Goal: Use online tool/utility: Utilize a website feature to perform a specific function

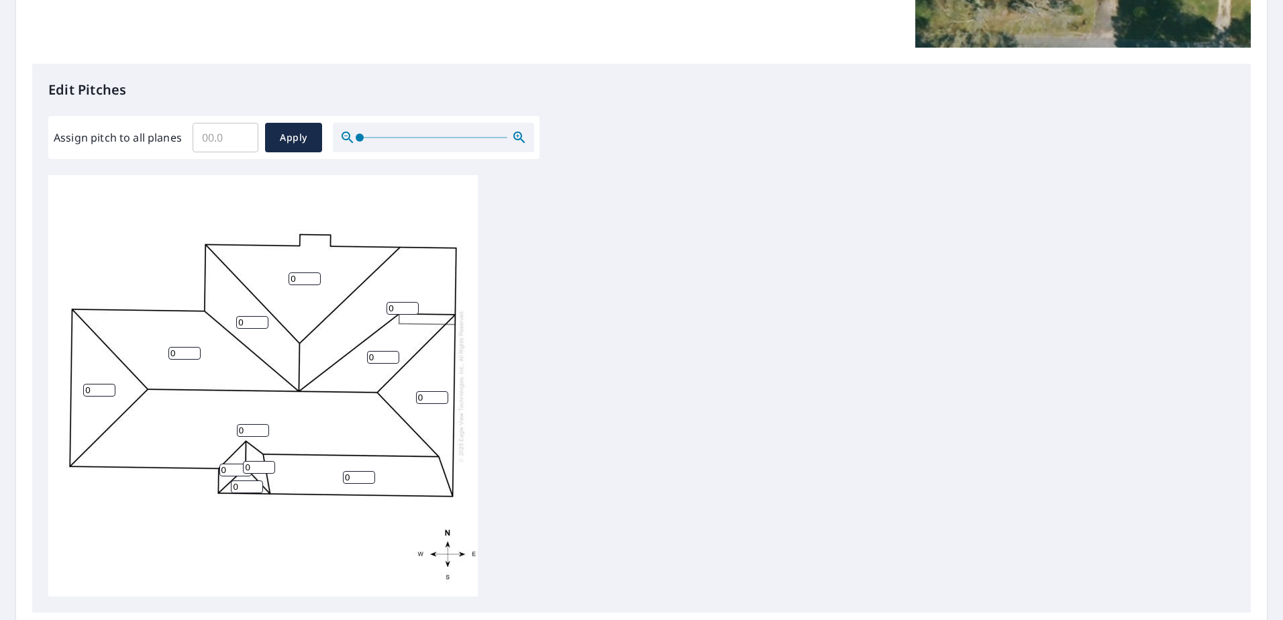
scroll to position [335, 0]
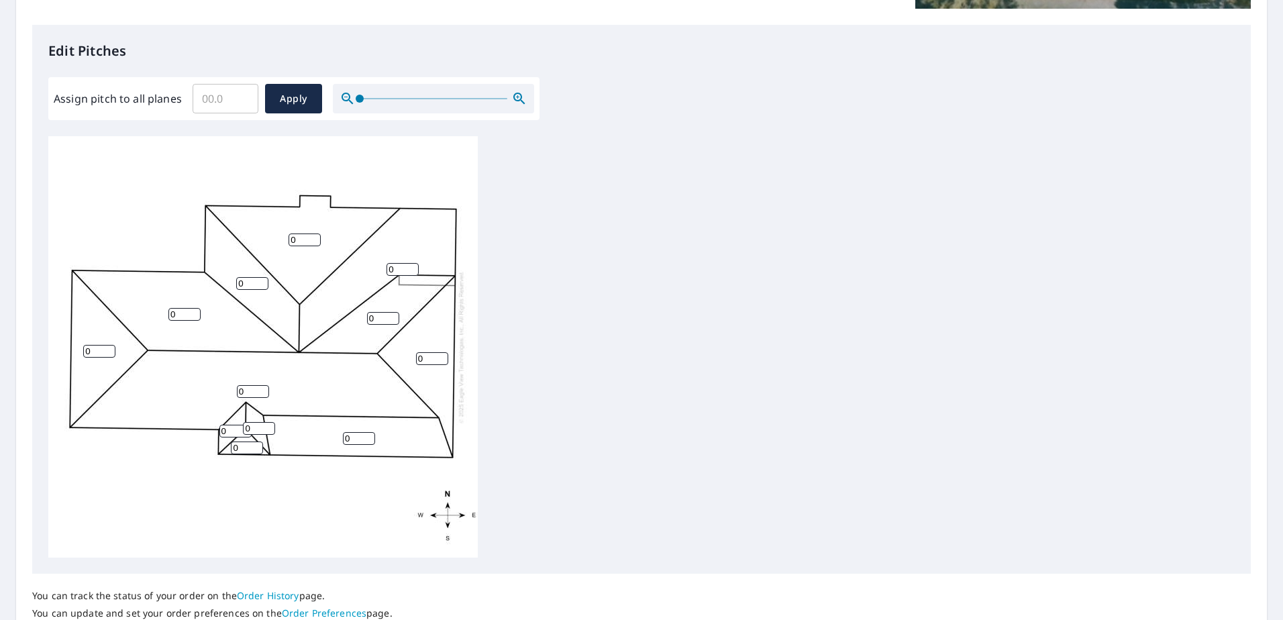
click at [1100, 345] on div "0 0 0 0 0 0 0 0 0 0 0 0" at bounding box center [641, 346] width 1186 height 421
click at [223, 103] on input "Assign pitch to all planes" at bounding box center [226, 99] width 66 height 38
type input "3"
click at [286, 94] on span "Apply" at bounding box center [294, 99] width 36 height 17
type input "3"
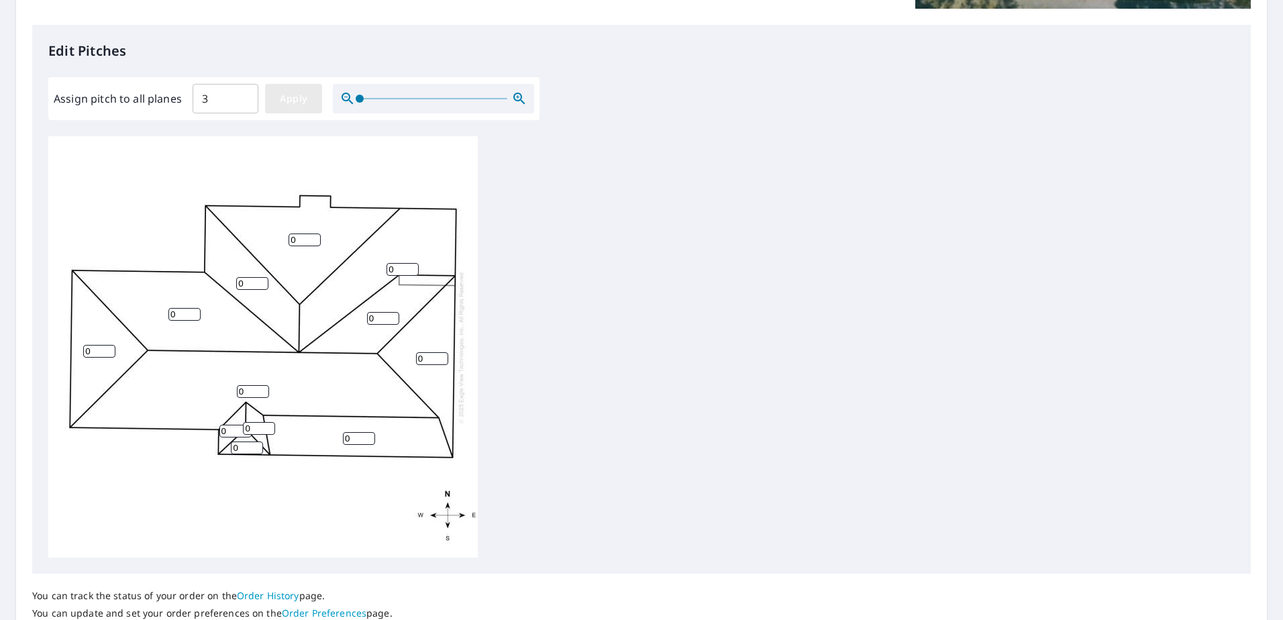
type input "3"
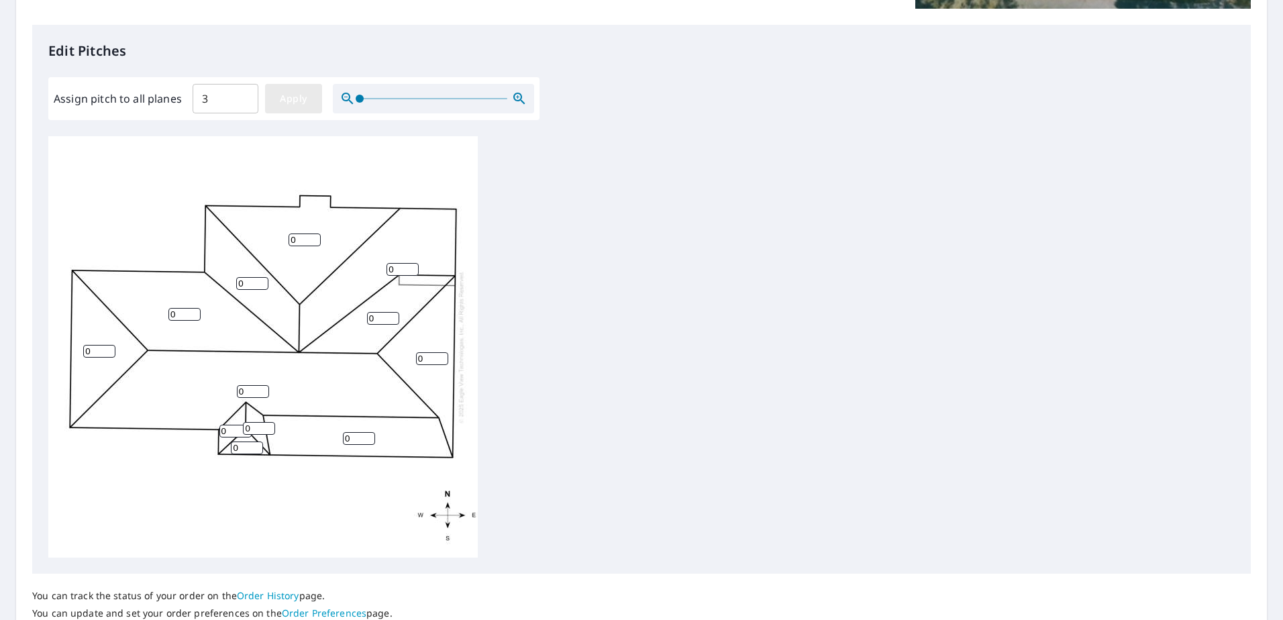
type input "3"
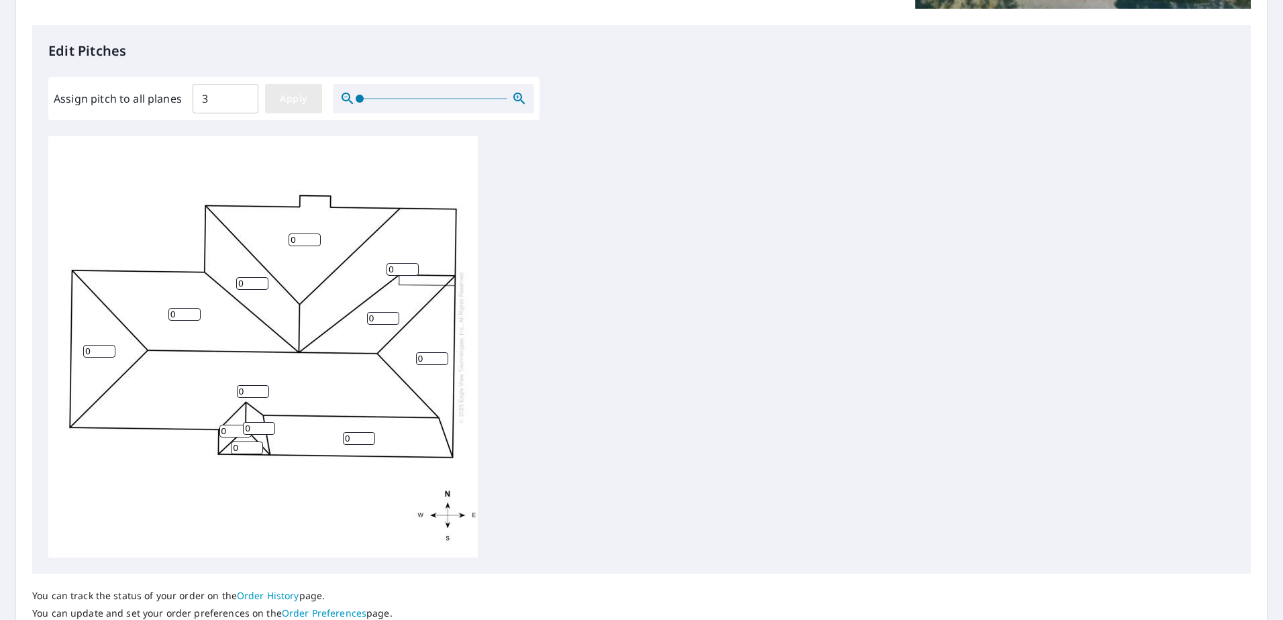
type input "3"
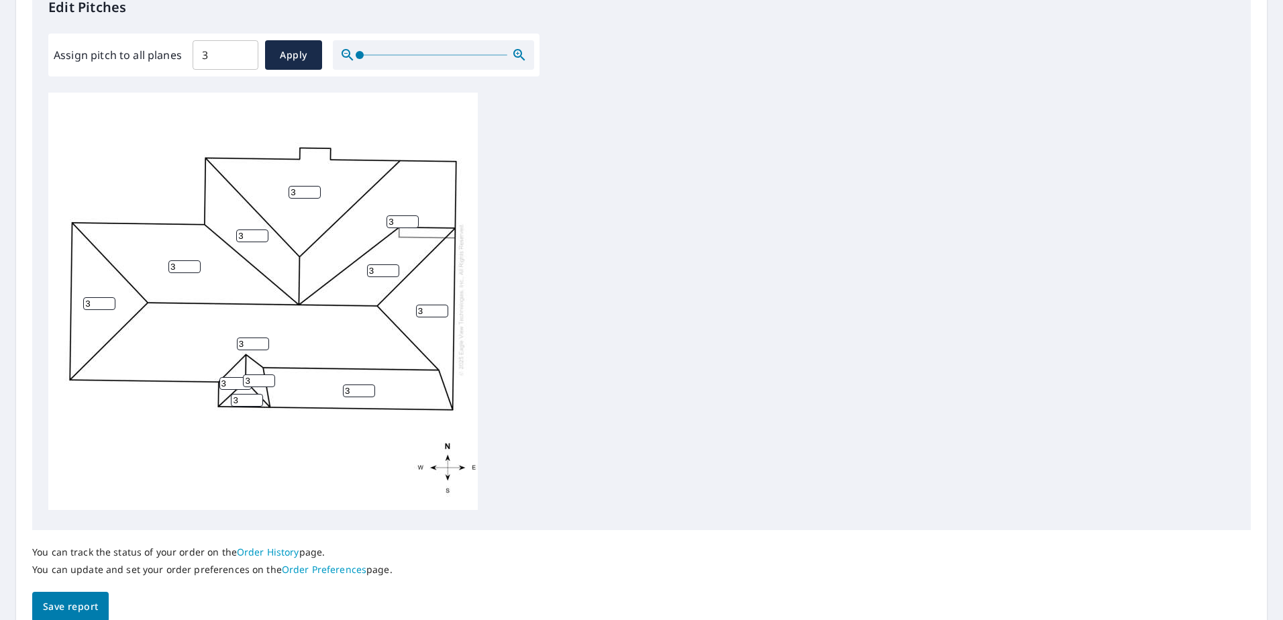
scroll to position [442, 0]
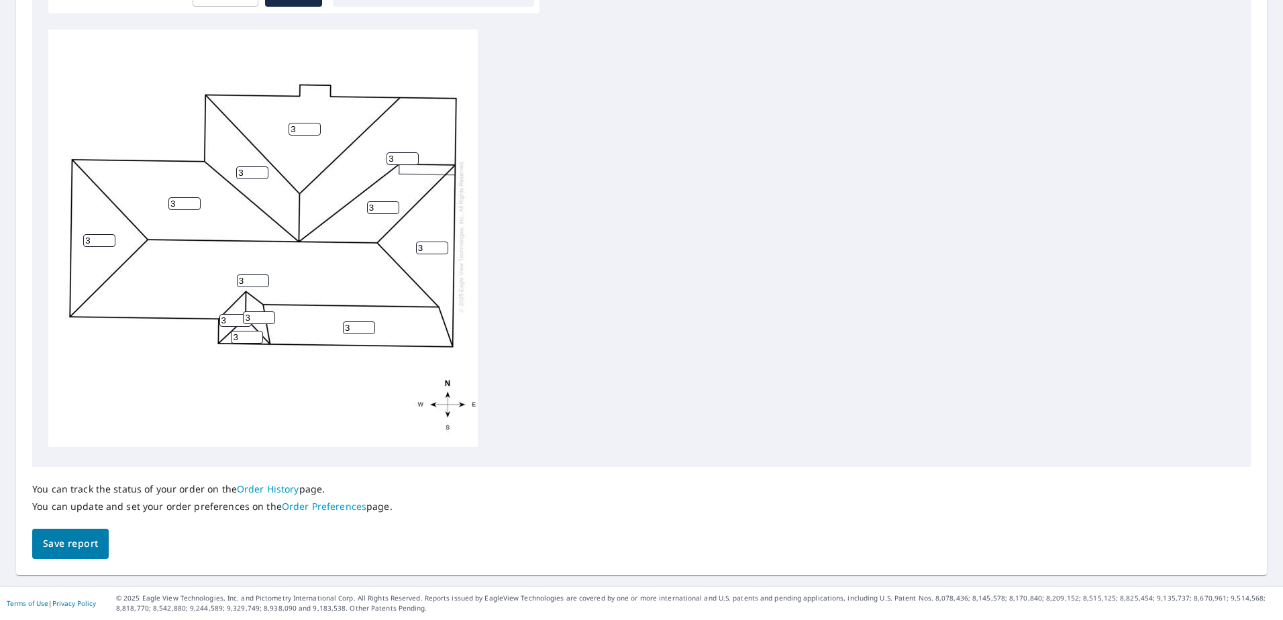
click at [66, 544] on span "Save report" at bounding box center [70, 543] width 55 height 17
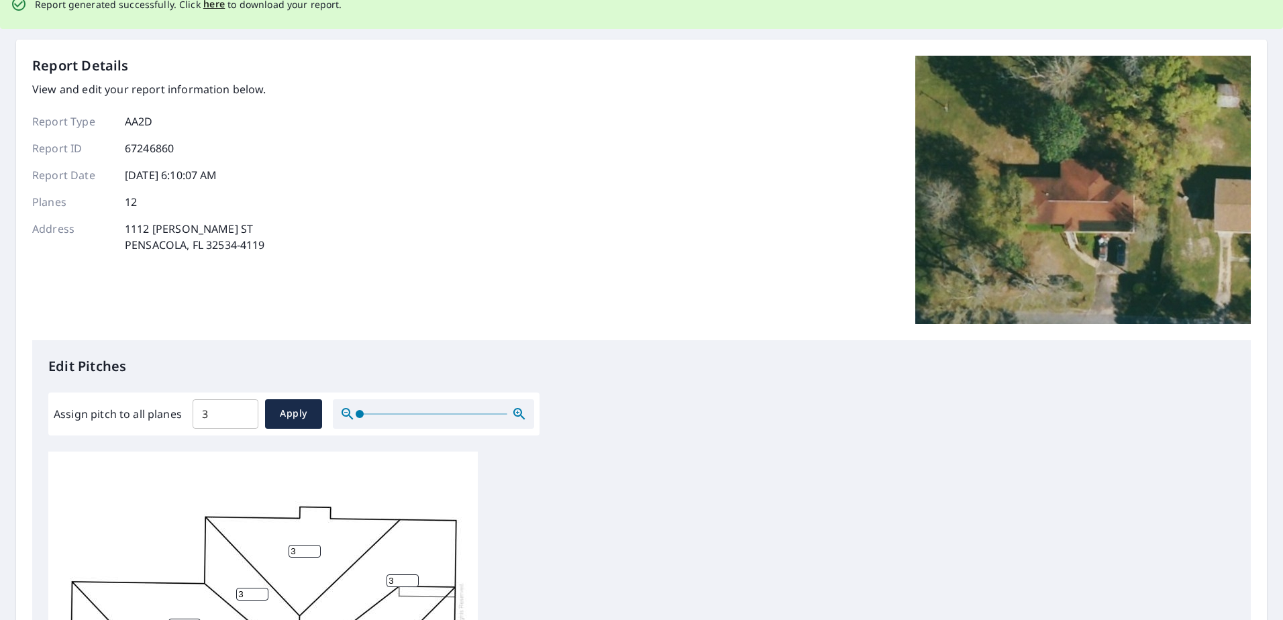
scroll to position [0, 0]
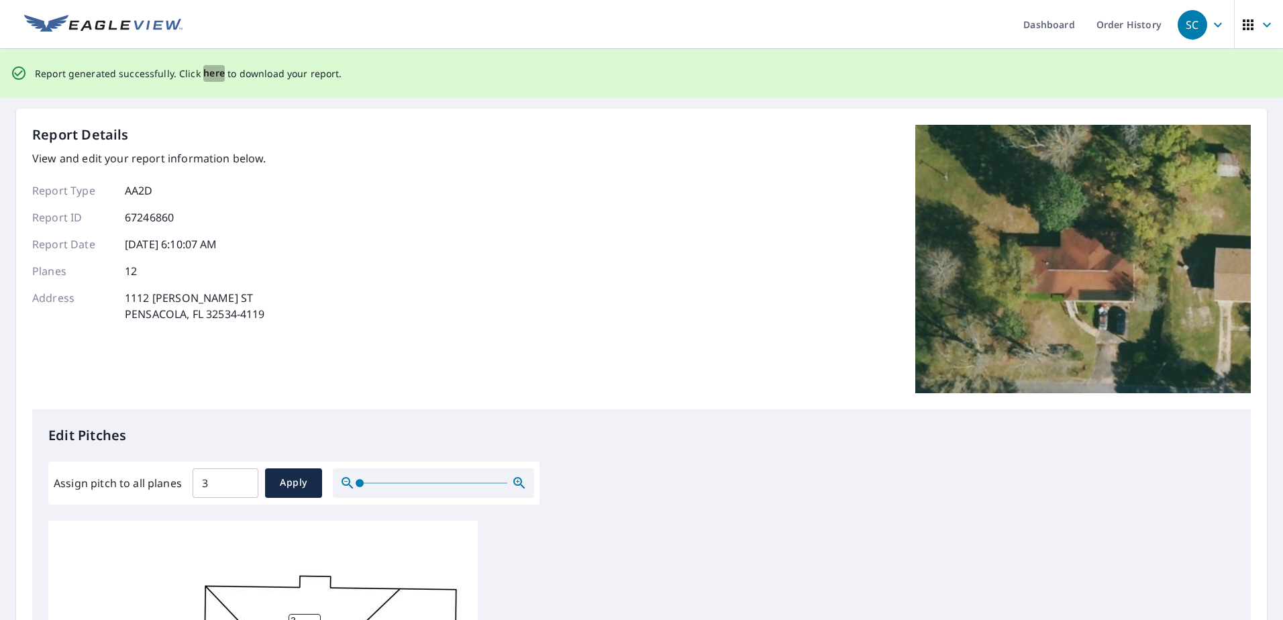
click at [206, 72] on span "here" at bounding box center [214, 73] width 22 height 17
